Goal: Information Seeking & Learning: Learn about a topic

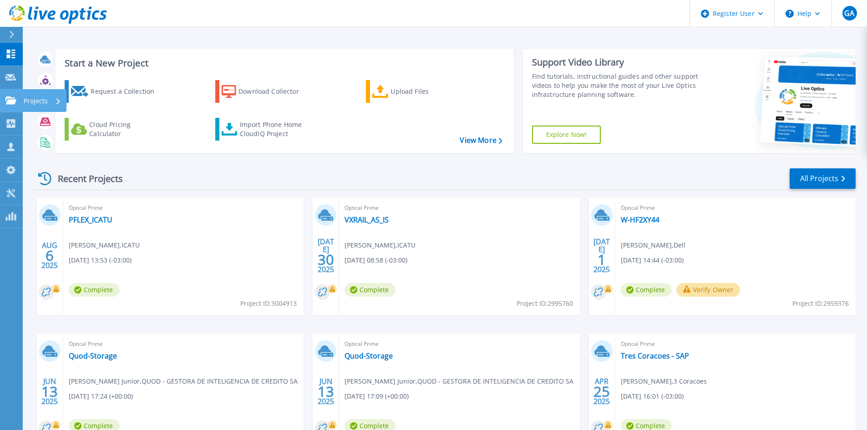
click at [10, 102] on icon at bounding box center [10, 101] width 11 height 8
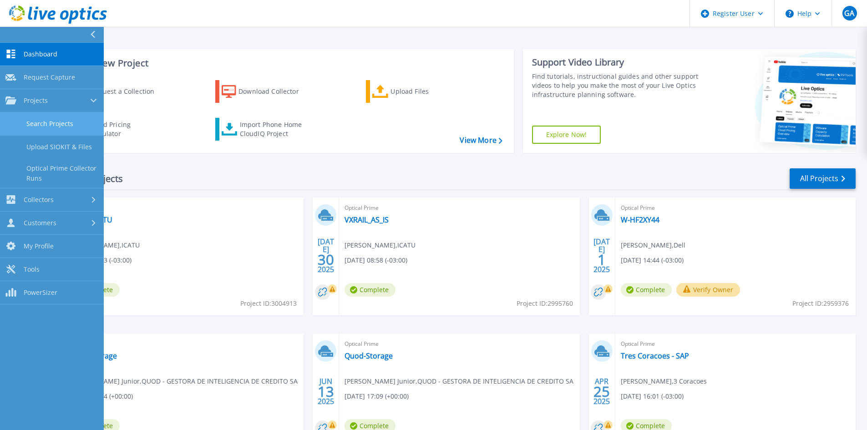
click at [29, 127] on link "Search Projects" at bounding box center [52, 123] width 104 height 23
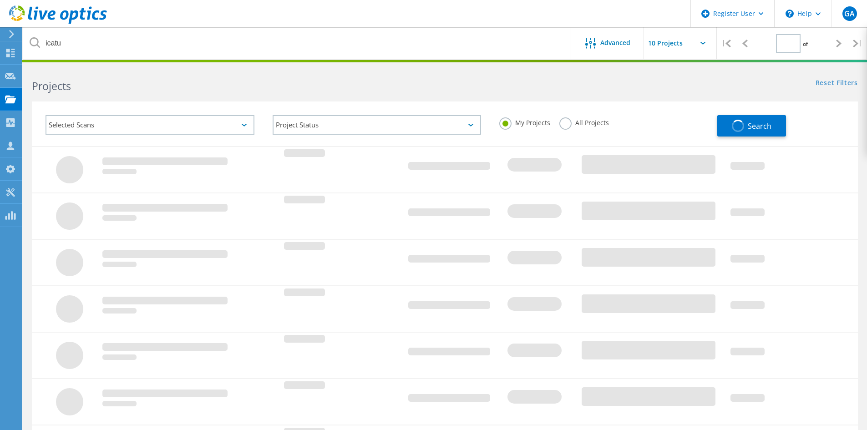
type input "1"
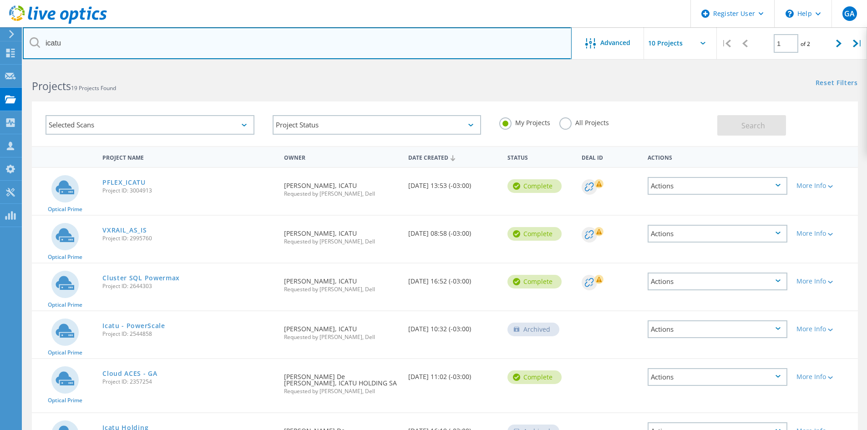
click at [51, 40] on input "icatu" at bounding box center [297, 43] width 549 height 32
type input "energisa"
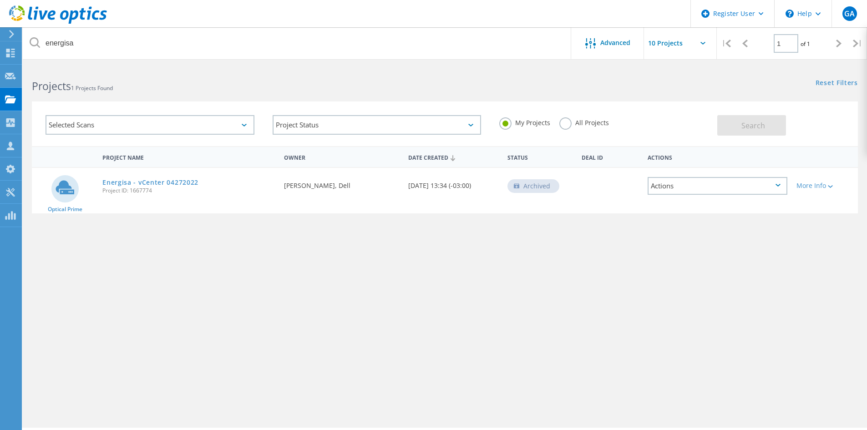
click at [567, 123] on label "All Projects" at bounding box center [584, 121] width 50 height 9
click at [0, 0] on input "All Projects" at bounding box center [0, 0] width 0 height 0
click at [756, 120] on button "Search" at bounding box center [751, 125] width 69 height 20
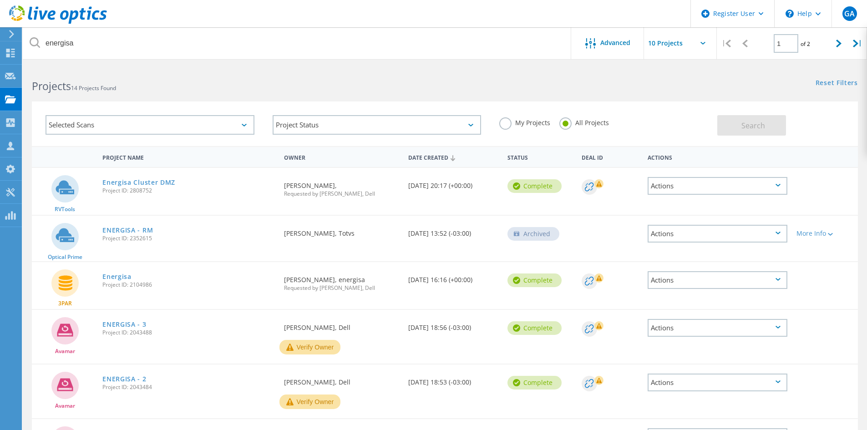
click at [174, 126] on div "Selected Scans" at bounding box center [150, 125] width 209 height 20
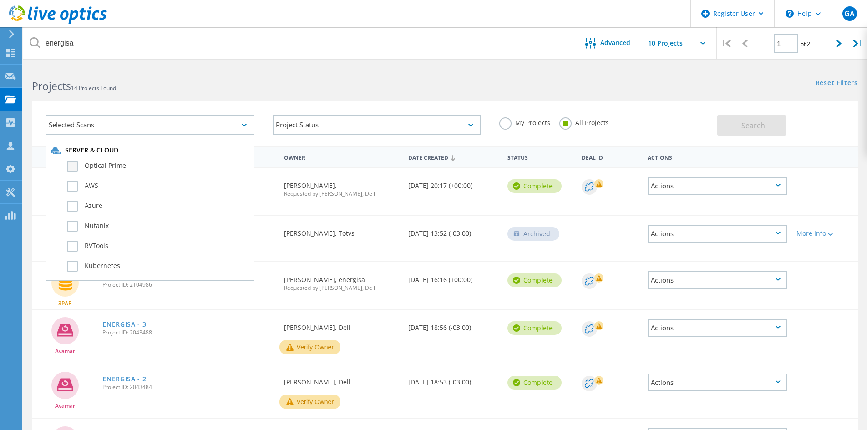
click at [115, 164] on label "Optical Prime" at bounding box center [158, 166] width 182 height 11
click at [0, 0] on input "Optical Prime" at bounding box center [0, 0] width 0 height 0
click at [177, 107] on div "Selected Scans 1 Server & Cloud Optical Prime AWS Azure Nutanix RVTools Kuberne…" at bounding box center [149, 125] width 227 height 38
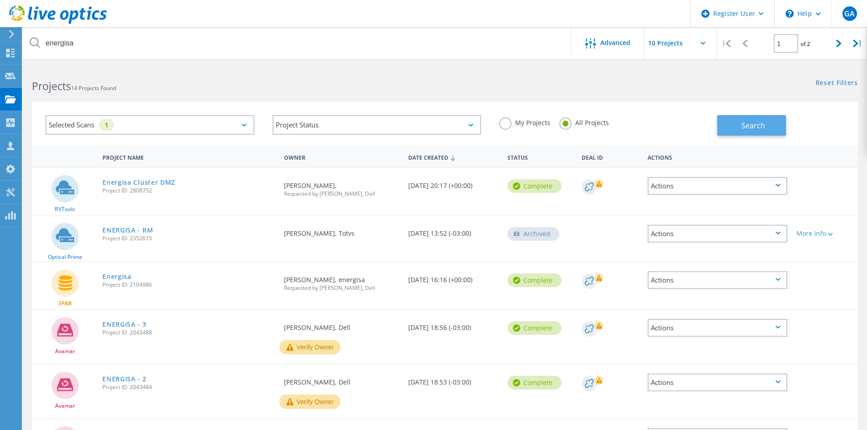
click at [749, 125] on span "Search" at bounding box center [754, 126] width 24 height 10
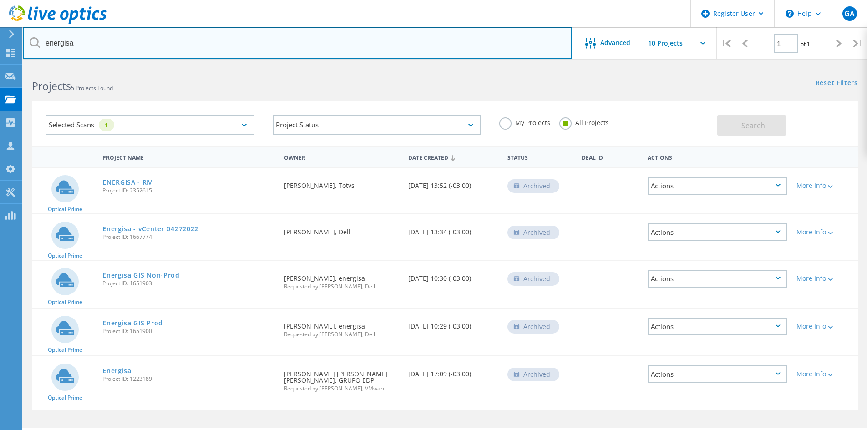
click at [328, 45] on input "energisa" at bounding box center [297, 43] width 549 height 32
click at [242, 45] on input "energisa" at bounding box center [297, 43] width 549 height 32
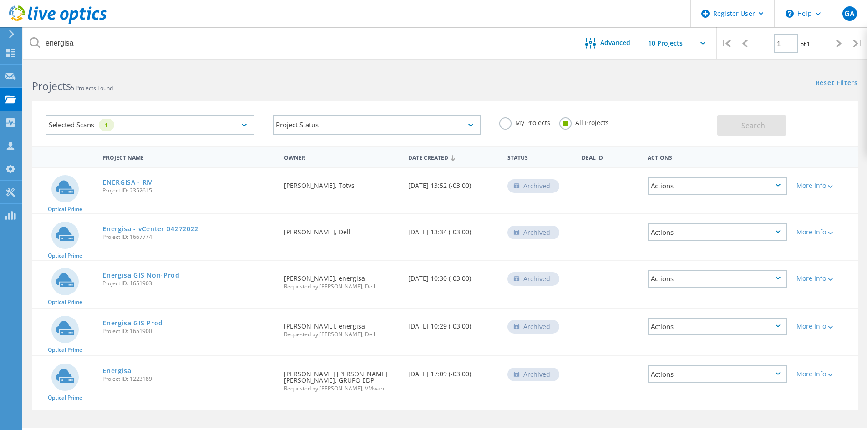
click at [175, 68] on div "Projects 5 Projects Found" at bounding box center [234, 78] width 422 height 24
drag, startPoint x: 126, startPoint y: 71, endPoint x: 74, endPoint y: 71, distance: 51.9
click at [126, 71] on div "Projects 5 Projects Found" at bounding box center [234, 78] width 422 height 24
click at [74, 71] on div "Projects 5 Projects Found" at bounding box center [234, 78] width 422 height 24
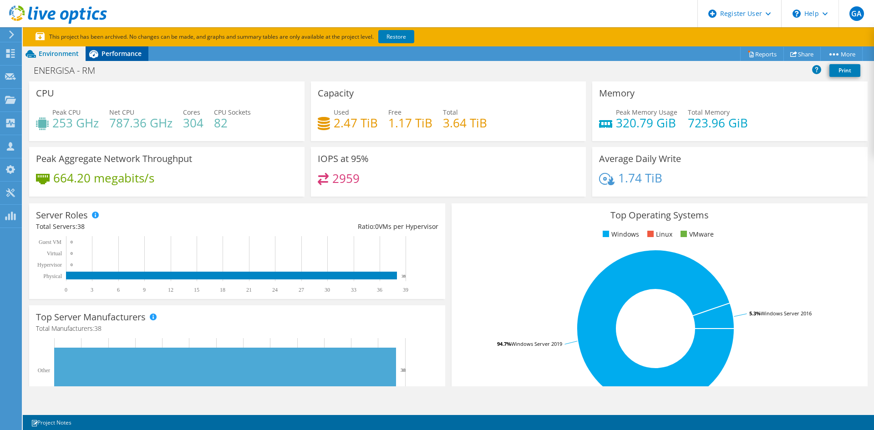
click at [119, 55] on span "Performance" at bounding box center [122, 53] width 40 height 9
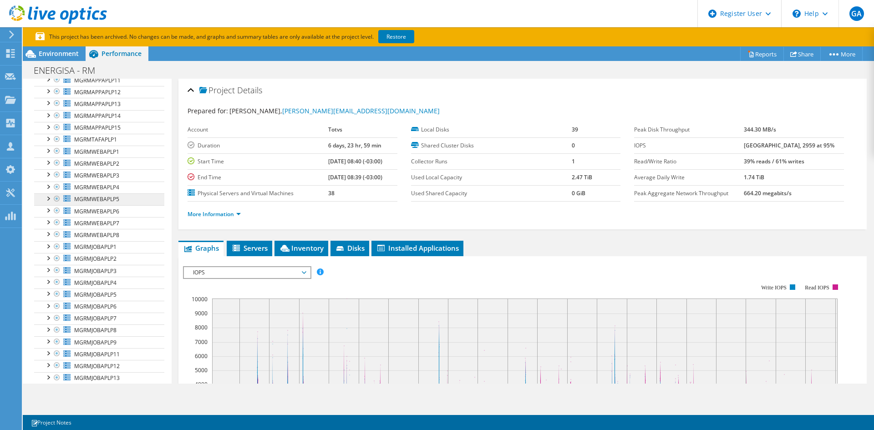
scroll to position [234, 0]
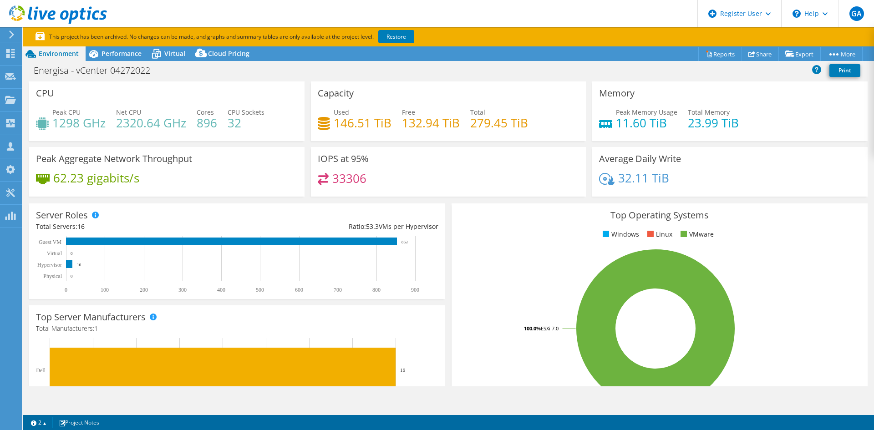
select select "USD"
click at [116, 53] on span "Performance" at bounding box center [122, 53] width 40 height 9
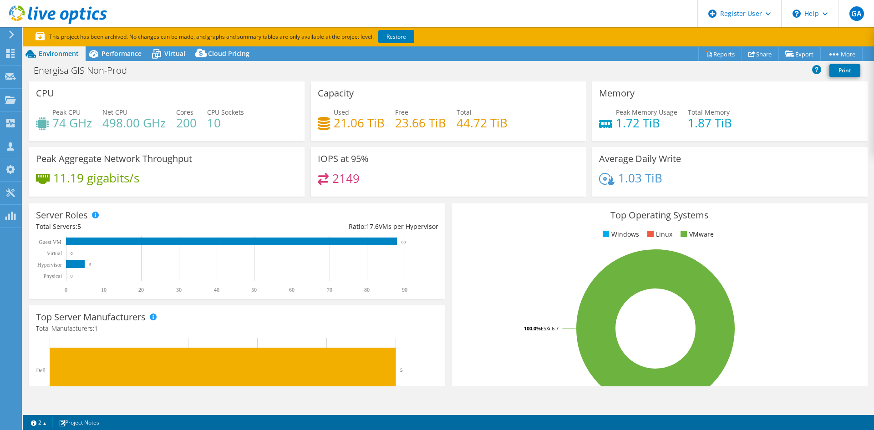
select select "USD"
click at [118, 49] on span "Performance" at bounding box center [122, 53] width 40 height 9
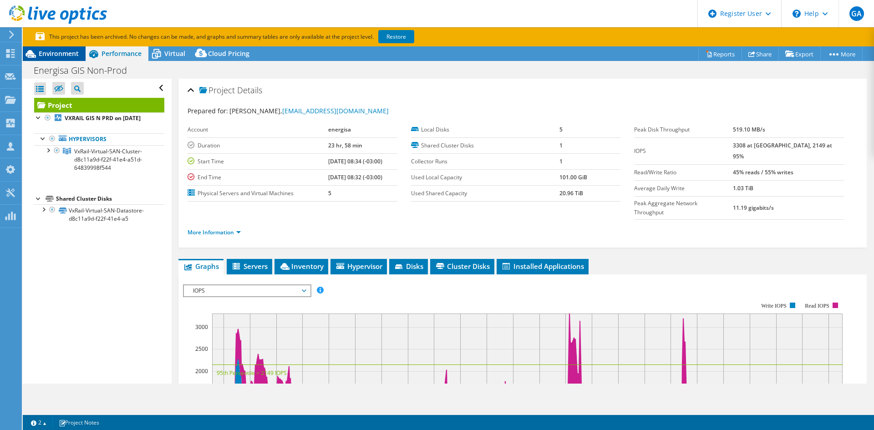
click at [66, 53] on span "Environment" at bounding box center [59, 53] width 40 height 9
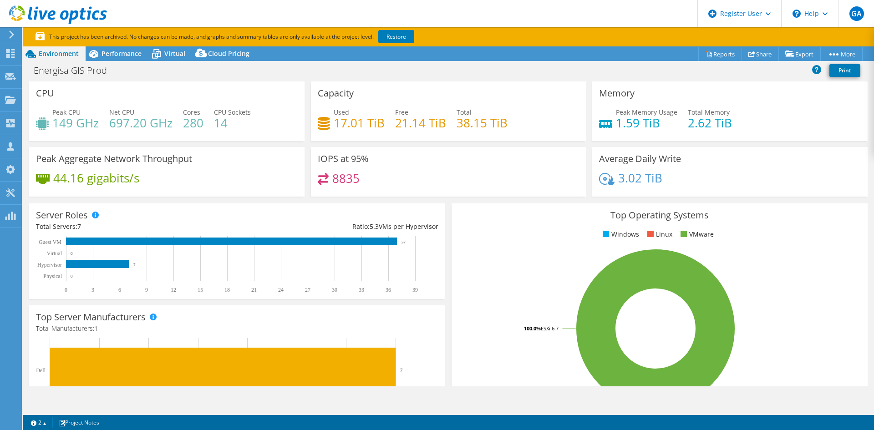
select select "USD"
click at [120, 56] on span "Performance" at bounding box center [122, 53] width 40 height 9
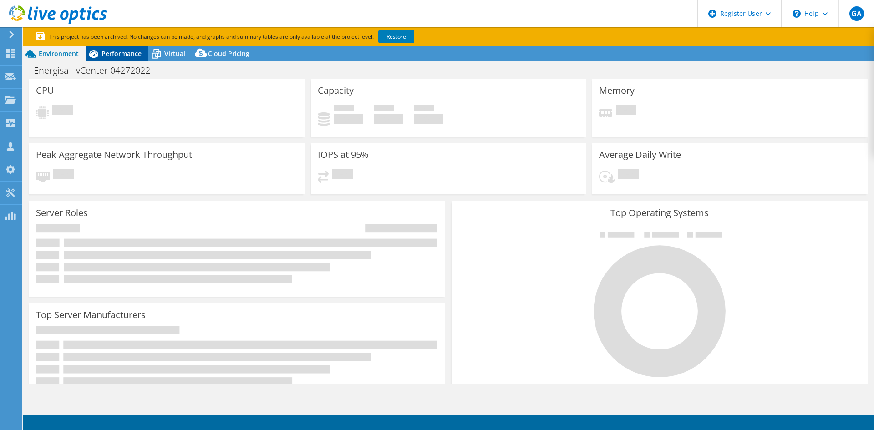
select select "USD"
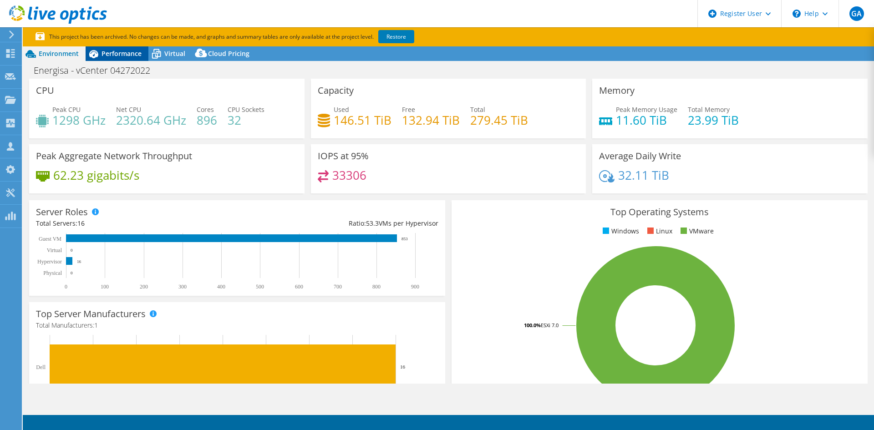
click at [118, 55] on span "Performance" at bounding box center [122, 53] width 40 height 9
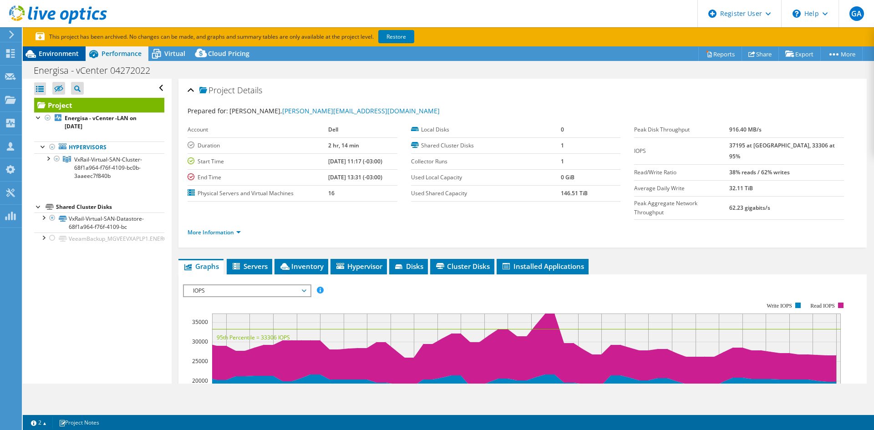
click at [69, 52] on span "Environment" at bounding box center [59, 53] width 40 height 9
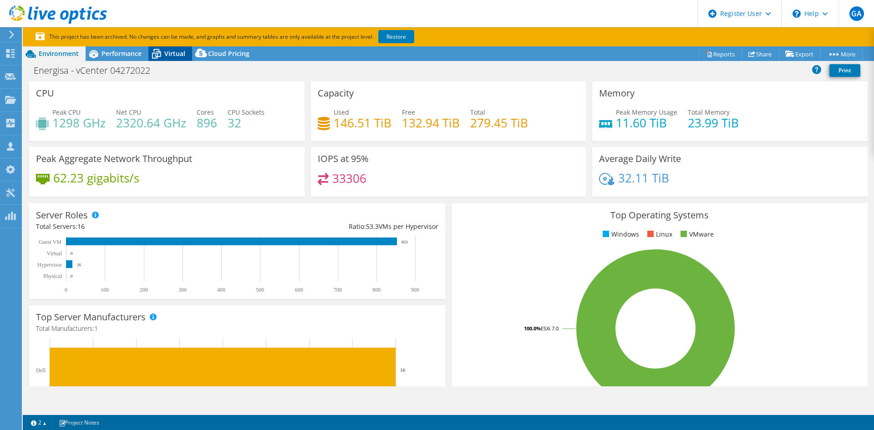
click at [170, 51] on span "Virtual" at bounding box center [174, 53] width 21 height 9
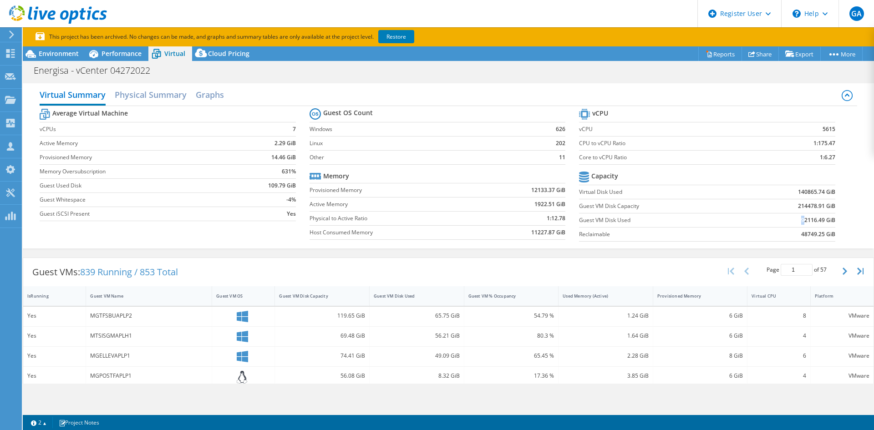
click at [801, 218] on b "92116.49 GiB" at bounding box center [818, 220] width 34 height 9
click at [801, 220] on b "92116.49 GiB" at bounding box center [818, 220] width 34 height 9
click at [793, 223] on td "92116.49 GiB" at bounding box center [789, 220] width 94 height 14
drag, startPoint x: 793, startPoint y: 222, endPoint x: 800, endPoint y: 222, distance: 6.8
click at [800, 222] on td "92116.49 GiB" at bounding box center [789, 220] width 94 height 14
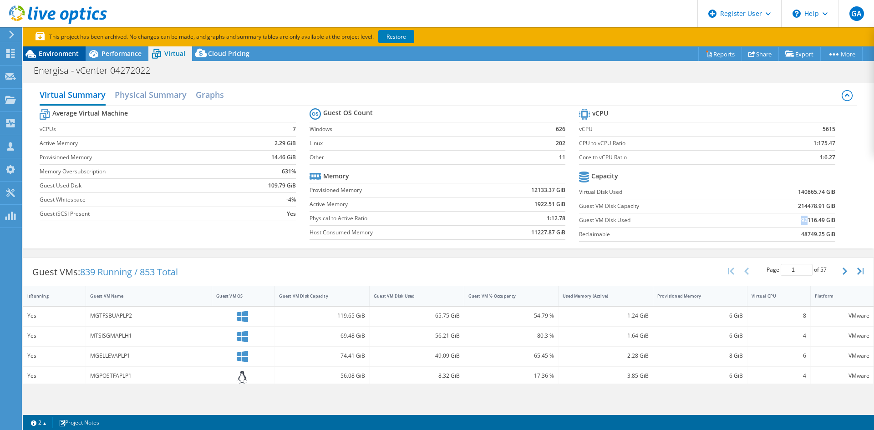
click at [58, 48] on div "Environment" at bounding box center [54, 53] width 63 height 15
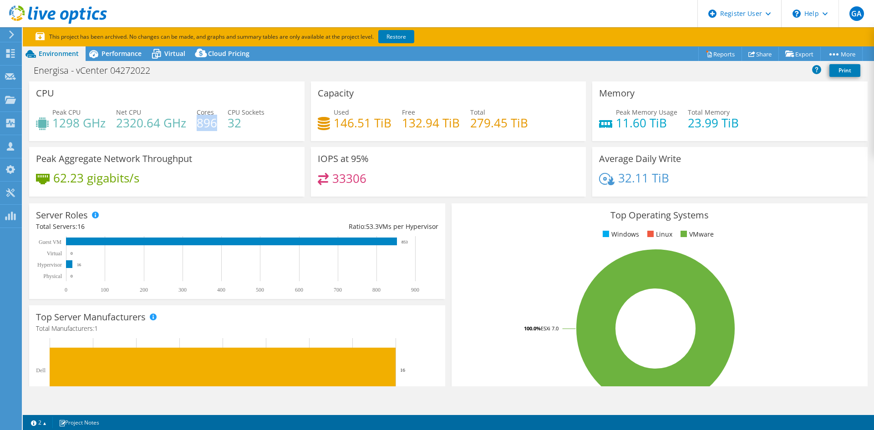
drag, startPoint x: 196, startPoint y: 127, endPoint x: 215, endPoint y: 125, distance: 19.2
click at [215, 125] on h4 "896" at bounding box center [207, 123] width 20 height 10
click at [127, 55] on span "Performance" at bounding box center [122, 53] width 40 height 9
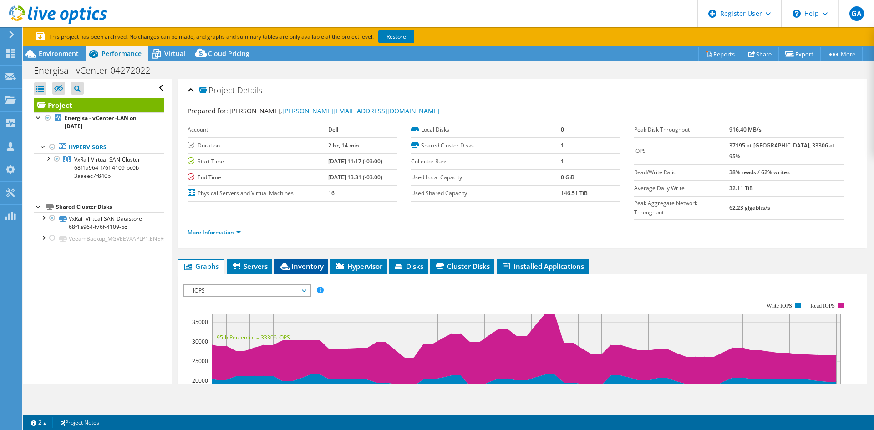
click at [323, 262] on span "Inventory" at bounding box center [301, 266] width 45 height 9
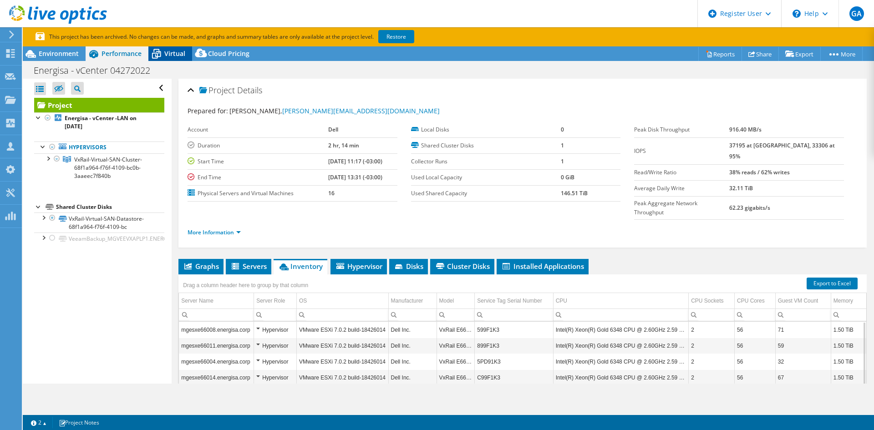
click at [163, 52] on icon at bounding box center [156, 54] width 16 height 16
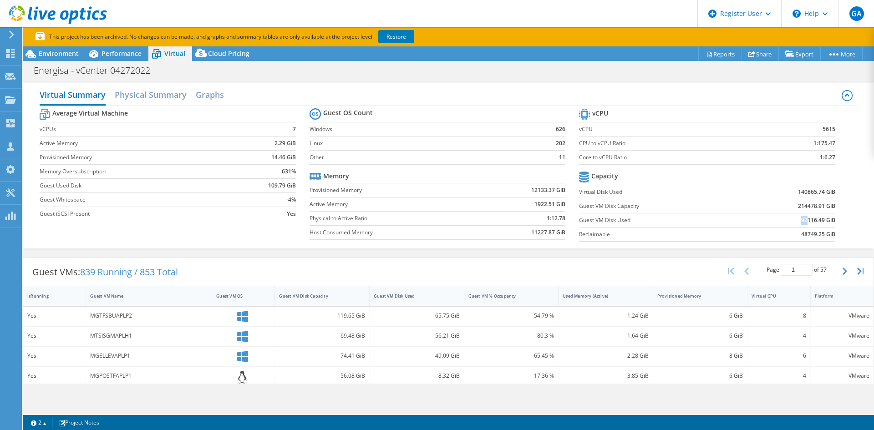
drag, startPoint x: 794, startPoint y: 220, endPoint x: 799, endPoint y: 220, distance: 5.5
click at [799, 220] on td "92116.49 GiB" at bounding box center [789, 220] width 94 height 14
click at [64, 53] on span "Environment" at bounding box center [59, 53] width 40 height 9
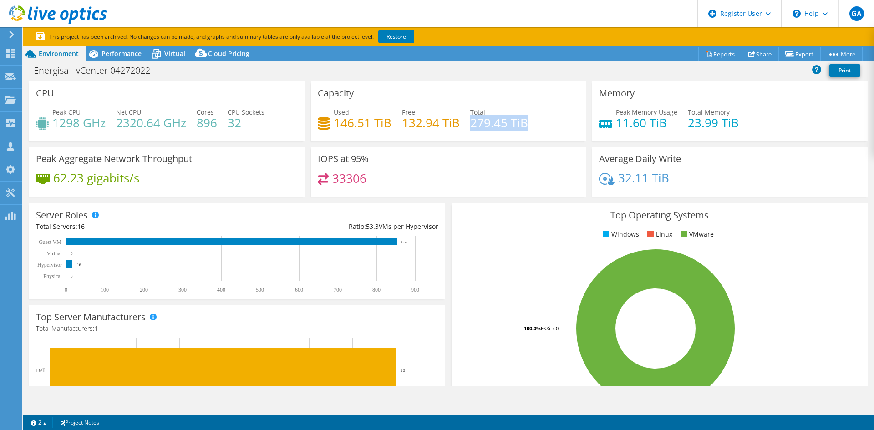
drag, startPoint x: 468, startPoint y: 122, endPoint x: 523, endPoint y: 122, distance: 55.1
click at [523, 122] on h4 "279.45 TiB" at bounding box center [499, 123] width 58 height 10
click at [146, 56] on div "Performance" at bounding box center [117, 53] width 63 height 15
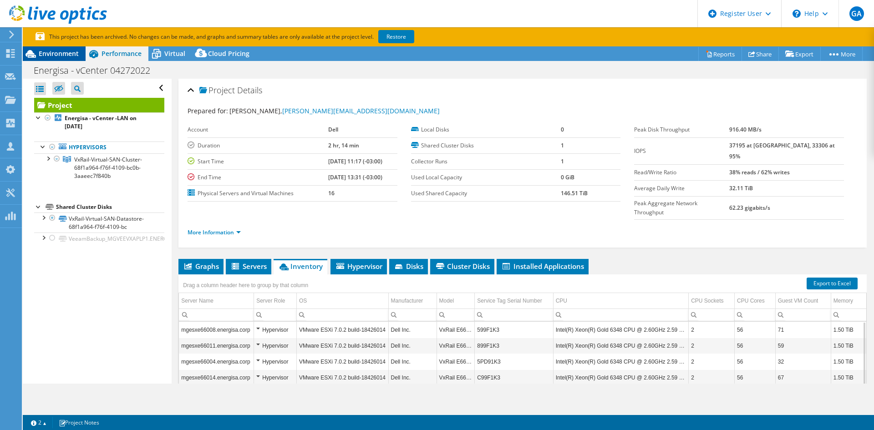
click at [61, 54] on span "Environment" at bounding box center [59, 53] width 40 height 9
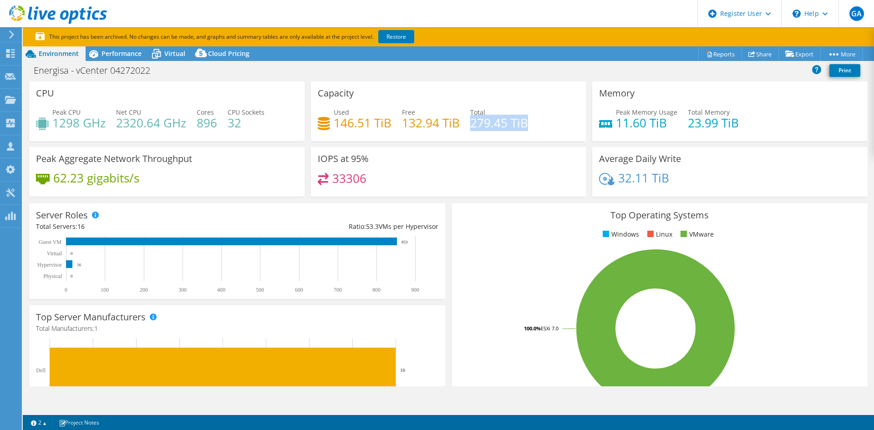
drag, startPoint x: 467, startPoint y: 125, endPoint x: 521, endPoint y: 126, distance: 53.3
click at [521, 126] on h4 "279.45 TiB" at bounding box center [499, 123] width 58 height 10
click at [134, 53] on span "Performance" at bounding box center [122, 53] width 40 height 9
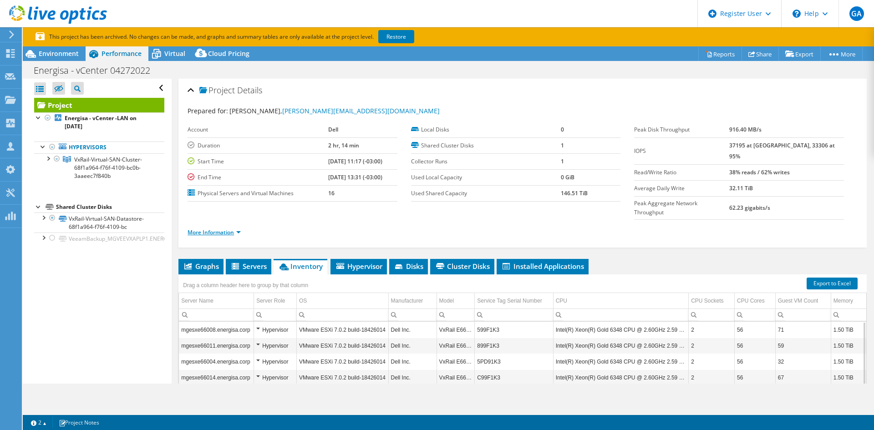
click at [228, 229] on link "More Information" at bounding box center [214, 233] width 53 height 8
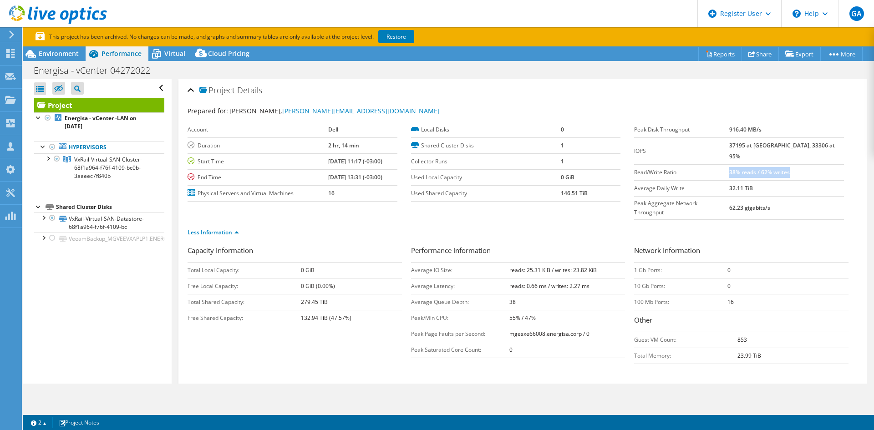
drag, startPoint x: 749, startPoint y: 163, endPoint x: 812, endPoint y: 160, distance: 62.9
click at [812, 164] on td "38% reads / 62% writes" at bounding box center [786, 172] width 115 height 16
